Goal: Transaction & Acquisition: Purchase product/service

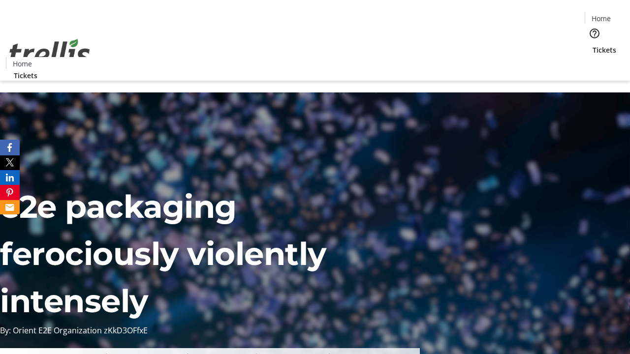
click at [593, 45] on span "Tickets" at bounding box center [605, 50] width 24 height 10
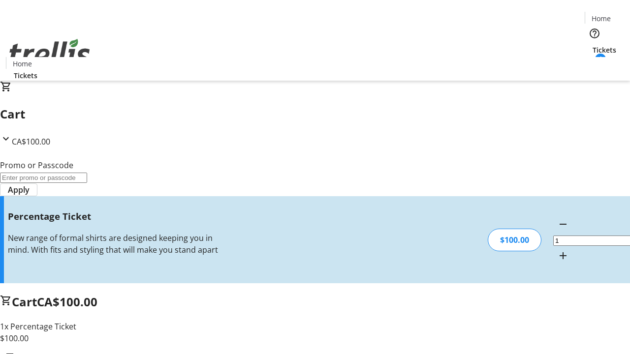
type input "FOO"
